Goal: Use online tool/utility: Utilize a website feature to perform a specific function

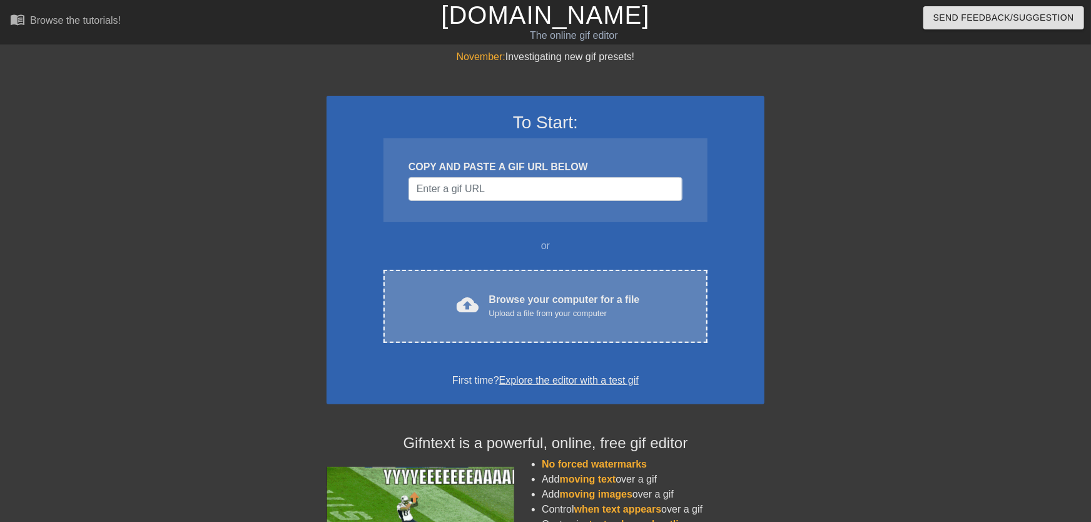
click at [517, 300] on div "Browse your computer for a file Upload a file from your computer" at bounding box center [564, 306] width 151 height 28
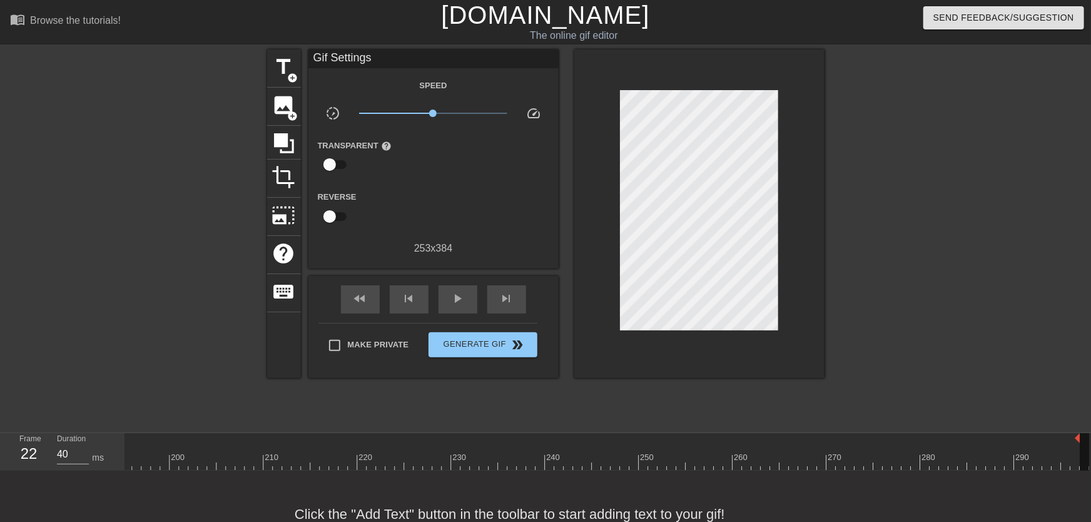
scroll to position [0, 1823]
drag, startPoint x: 1087, startPoint y: 439, endPoint x: 1068, endPoint y: 440, distance: 19.4
drag, startPoint x: 1023, startPoint y: 450, endPoint x: 1078, endPoint y: 464, distance: 56.7
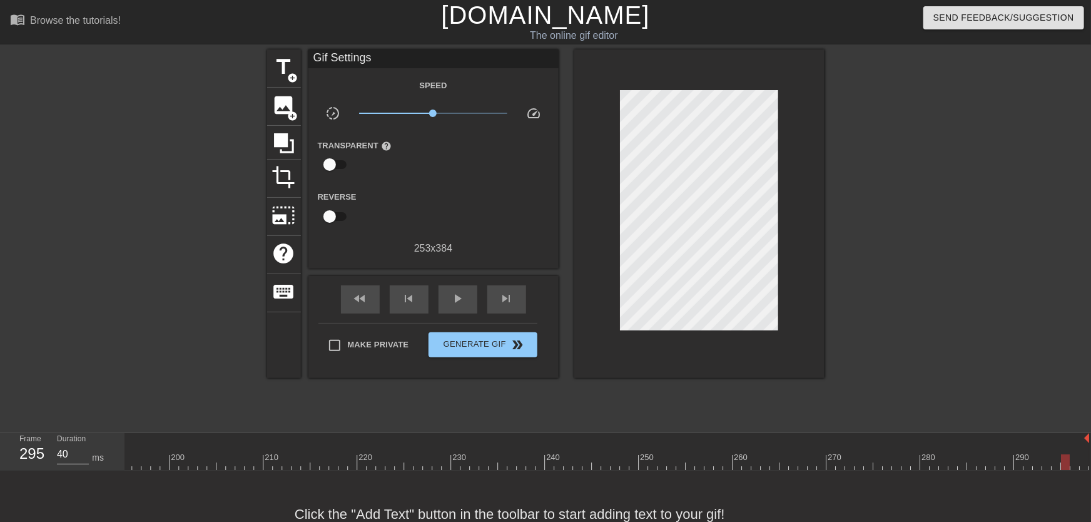
drag, startPoint x: 1069, startPoint y: 438, endPoint x: 1100, endPoint y: 438, distance: 31.3
click at [1090, 438] on html "menu_book Browse the tutorials! [DOMAIN_NAME] The online gif editor Send Feedba…" at bounding box center [545, 278] width 1091 height 557
drag, startPoint x: 1068, startPoint y: 457, endPoint x: 1057, endPoint y: 457, distance: 10.7
click at [1057, 457] on div at bounding box center [1056, 462] width 9 height 16
drag, startPoint x: 1088, startPoint y: 437, endPoint x: 1010, endPoint y: 454, distance: 80.0
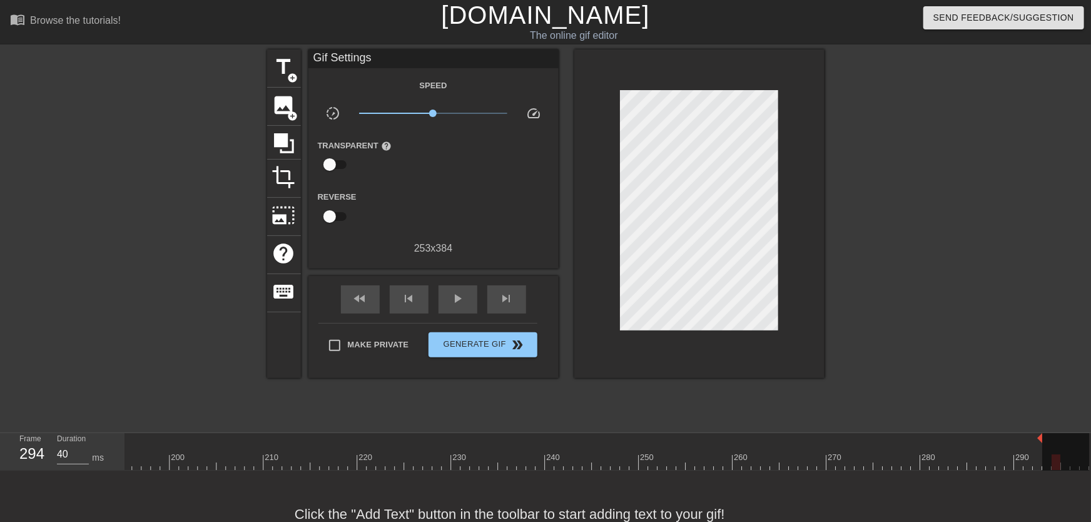
drag, startPoint x: 974, startPoint y: 460, endPoint x: 997, endPoint y: 462, distance: 23.2
drag, startPoint x: 1042, startPoint y: 437, endPoint x: 1023, endPoint y: 441, distance: 19.3
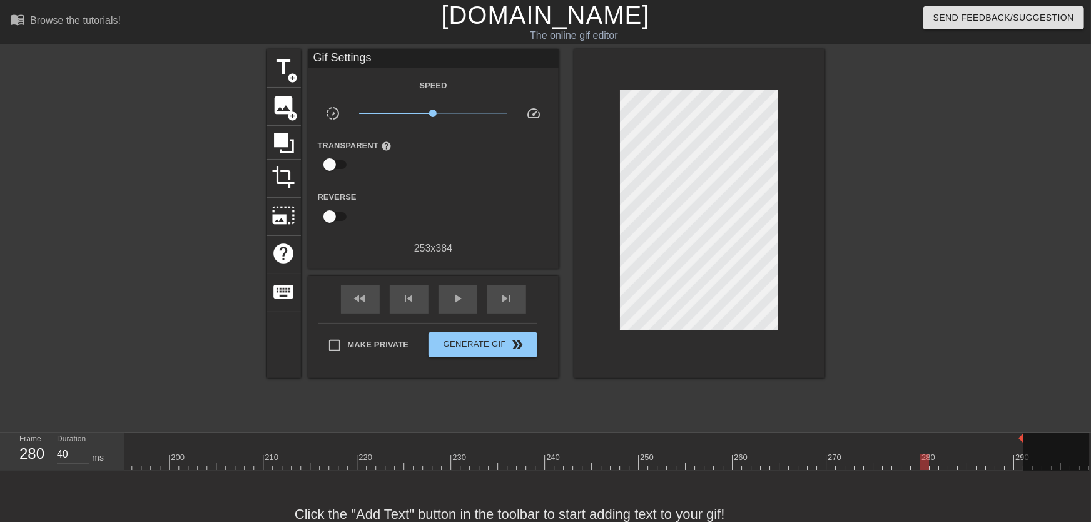
drag, startPoint x: 960, startPoint y: 457, endPoint x: 889, endPoint y: 458, distance: 71.3
click at [480, 307] on div "fast_rewind skip_previous play_arrow skip_next" at bounding box center [434, 299] width 204 height 47
click at [468, 303] on div "play_arrow" at bounding box center [458, 299] width 39 height 28
drag, startPoint x: 916, startPoint y: 462, endPoint x: 1037, endPoint y: 460, distance: 120.1
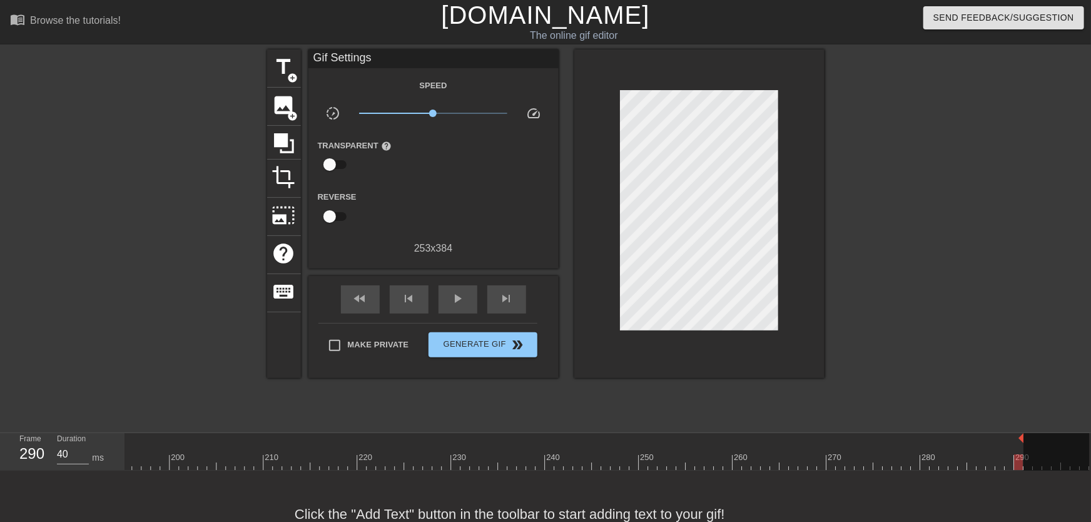
drag, startPoint x: 1023, startPoint y: 437, endPoint x: 974, endPoint y: 435, distance: 48.8
drag, startPoint x: 914, startPoint y: 450, endPoint x: 987, endPoint y: 458, distance: 73.0
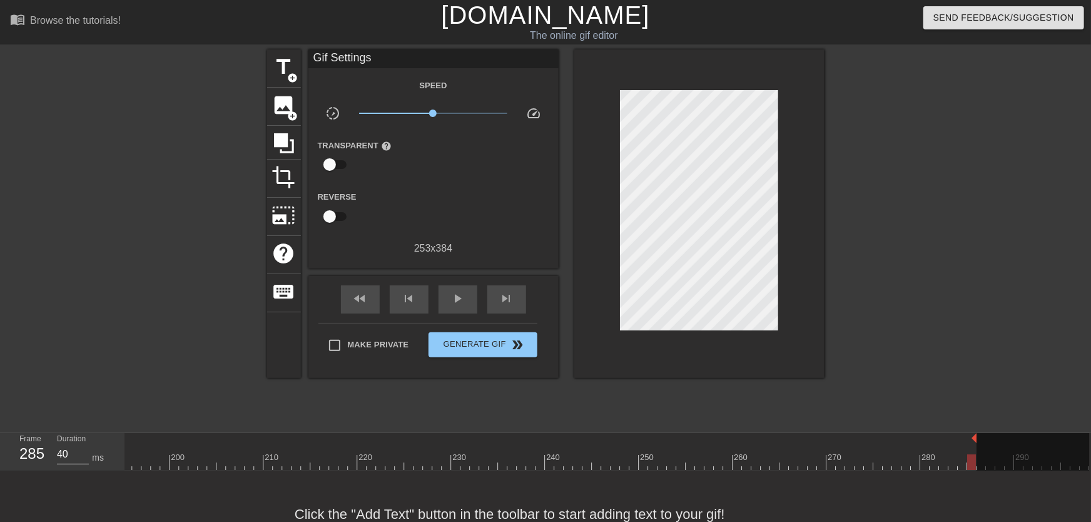
drag, startPoint x: 975, startPoint y: 438, endPoint x: 997, endPoint y: 439, distance: 22.5
drag, startPoint x: 936, startPoint y: 447, endPoint x: 1002, endPoint y: 445, distance: 65.1
drag, startPoint x: 993, startPoint y: 436, endPoint x: 1002, endPoint y: 438, distance: 9.6
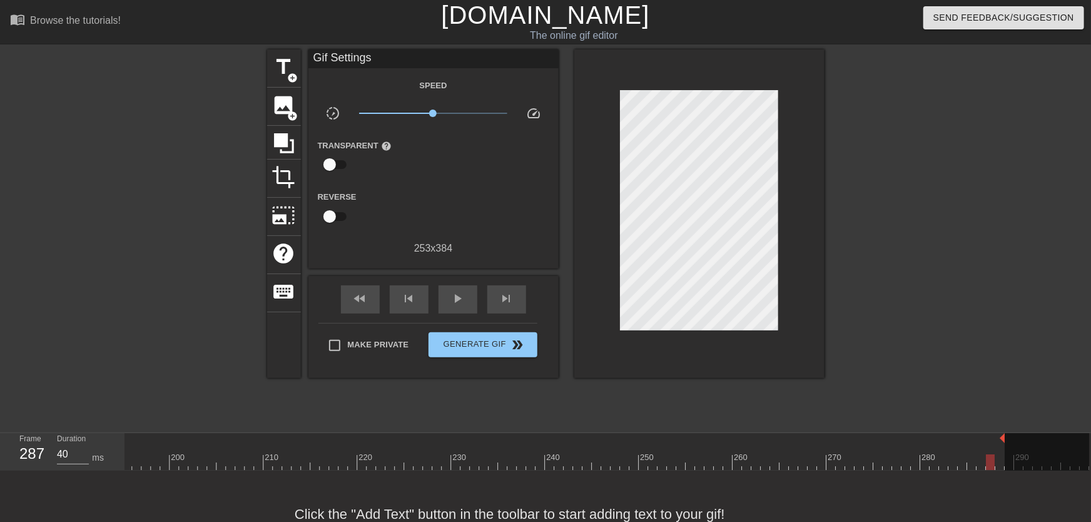
drag, startPoint x: 958, startPoint y: 449, endPoint x: 1006, endPoint y: 462, distance: 49.9
click at [1011, 438] on div at bounding box center [1047, 457] width 84 height 48
drag, startPoint x: 1003, startPoint y: 437, endPoint x: 1009, endPoint y: 437, distance: 6.3
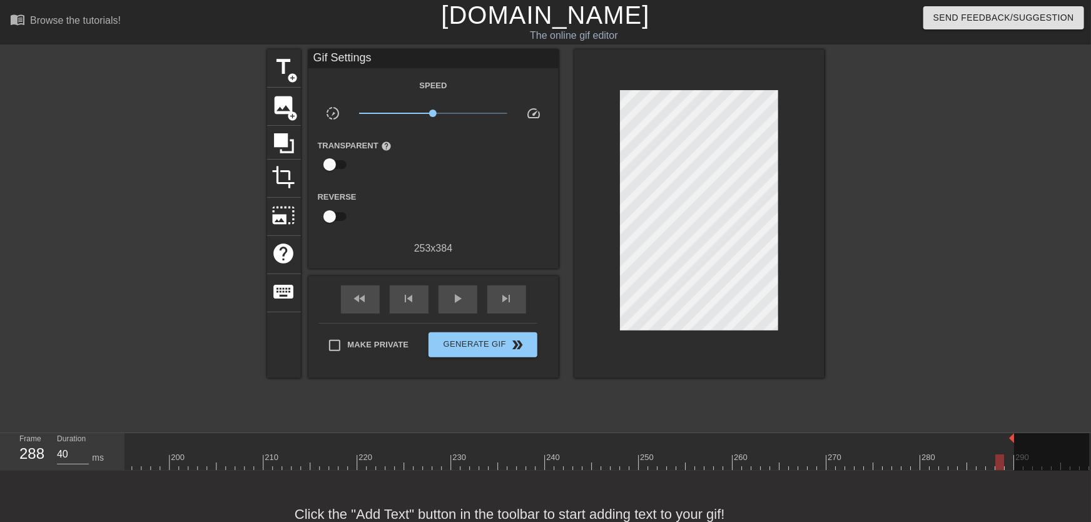
drag, startPoint x: 943, startPoint y: 457, endPoint x: 983, endPoint y: 461, distance: 40.2
drag, startPoint x: 1013, startPoint y: 435, endPoint x: 1007, endPoint y: 437, distance: 6.5
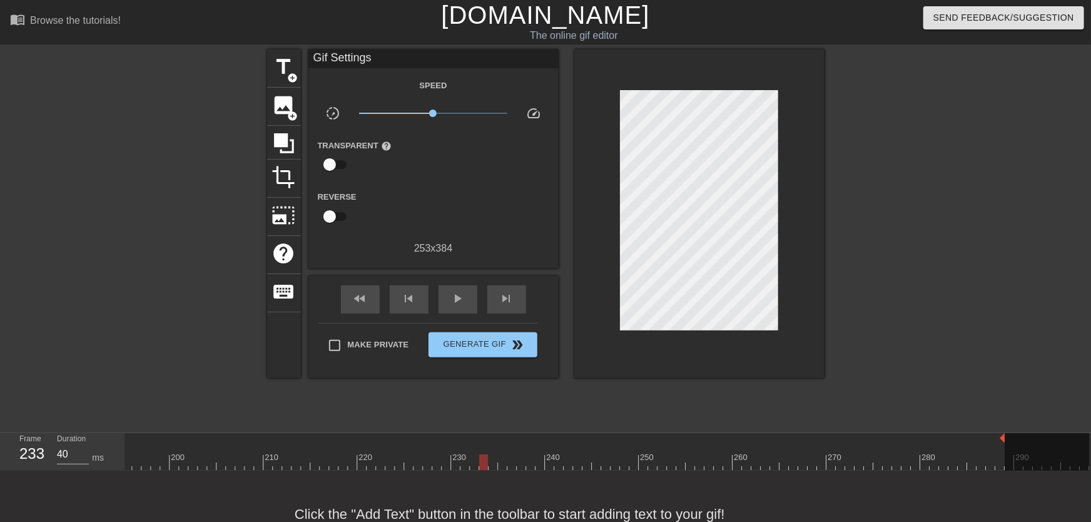
drag, startPoint x: 479, startPoint y: 447, endPoint x: 474, endPoint y: 451, distance: 6.8
click at [459, 306] on span "play_arrow" at bounding box center [457, 298] width 15 height 15
drag, startPoint x: 983, startPoint y: 464, endPoint x: 1007, endPoint y: 459, distance: 24.3
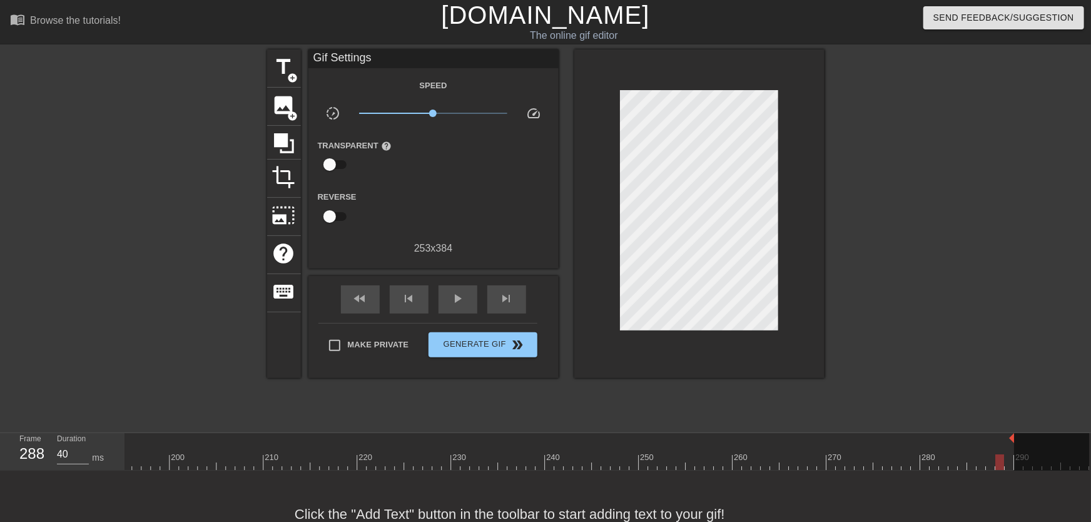
drag, startPoint x: 1002, startPoint y: 435, endPoint x: 1008, endPoint y: 440, distance: 7.5
drag, startPoint x: 995, startPoint y: 458, endPoint x: 977, endPoint y: 462, distance: 18.5
click at [461, 306] on span "play_arrow" at bounding box center [457, 298] width 15 height 15
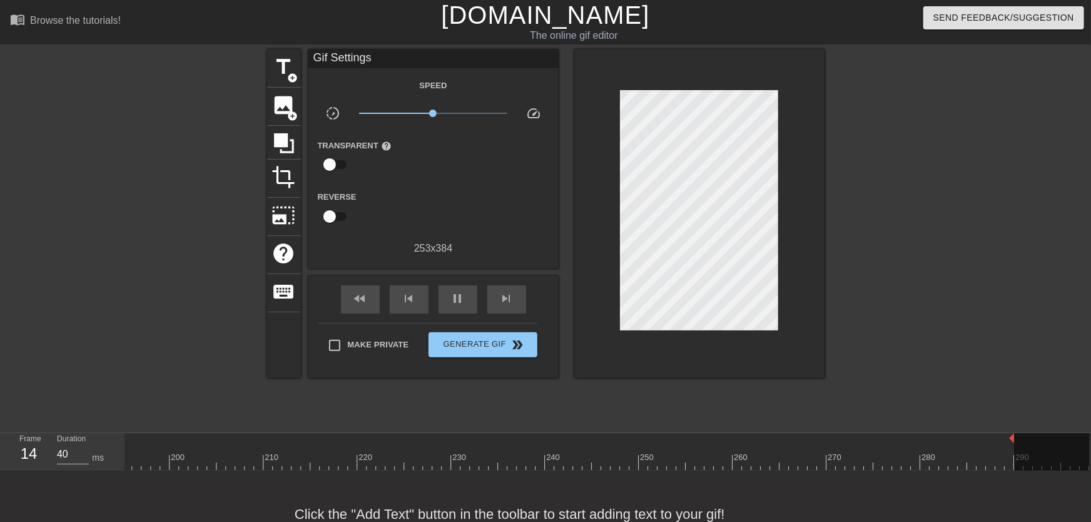
drag, startPoint x: 728, startPoint y: 429, endPoint x: 742, endPoint y: 449, distance: 23.8
click at [731, 433] on div "menu_book Browse the tutorials! [DOMAIN_NAME] The online gif editor Send Feedba…" at bounding box center [545, 278] width 1091 height 557
click at [743, 449] on div at bounding box center [746, 453] width 9 height 16
click at [467, 300] on div "play_arrow" at bounding box center [458, 299] width 39 height 28
drag, startPoint x: 1012, startPoint y: 437, endPoint x: 1005, endPoint y: 437, distance: 6.9
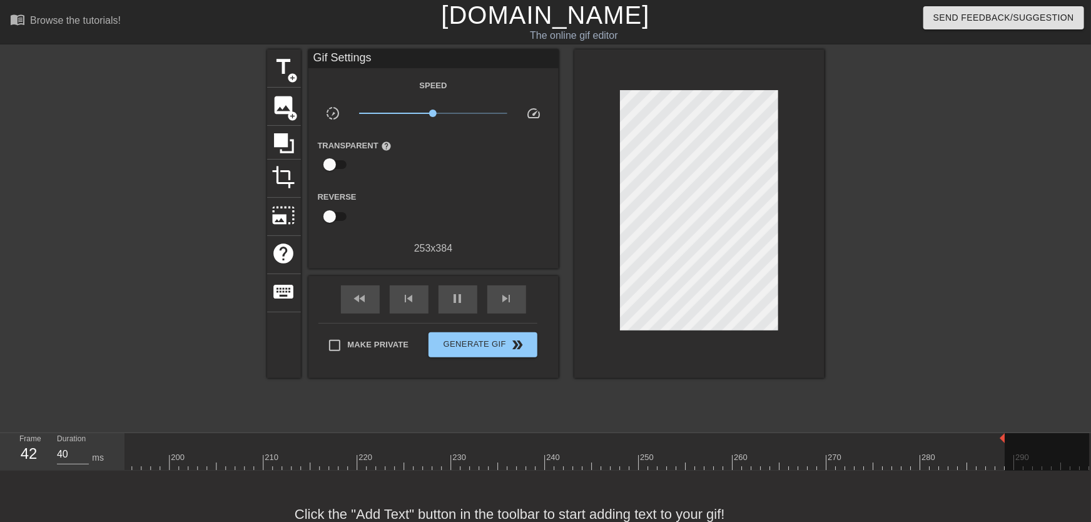
click at [499, 342] on span "Generate Gif double_arrow" at bounding box center [483, 344] width 98 height 15
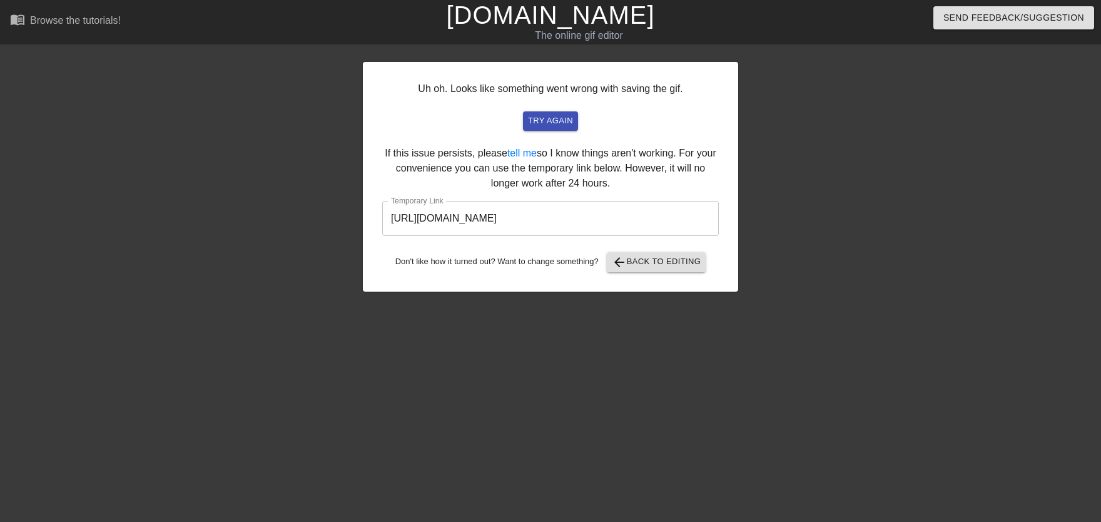
click at [484, 215] on input "[URL][DOMAIN_NAME]" at bounding box center [550, 218] width 337 height 35
click at [665, 261] on span "arrow_back Back to Editing" at bounding box center [656, 262] width 89 height 15
